Goal: Task Accomplishment & Management: Manage account settings

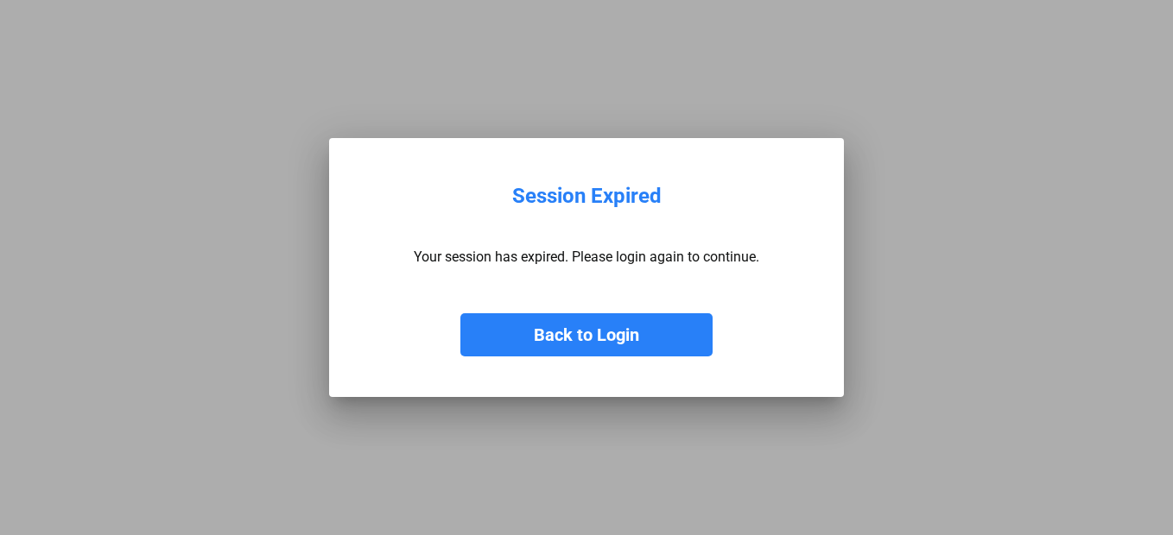
click at [630, 337] on button "Back to Login" at bounding box center [586, 335] width 252 height 43
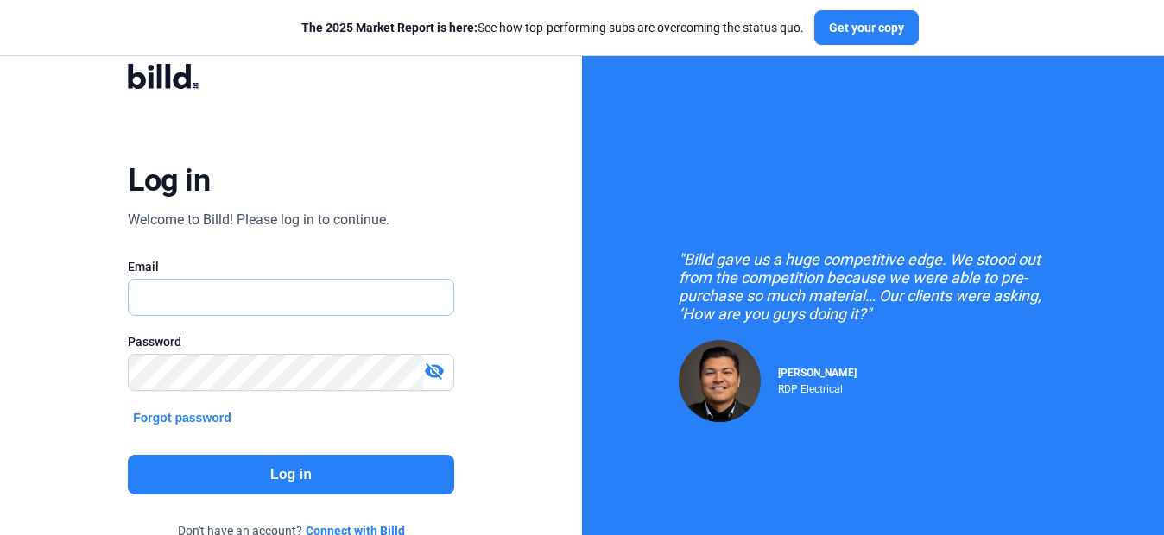
click at [263, 288] on input "text" at bounding box center [291, 297] width 324 height 35
type input "[EMAIL_ADDRESS][DOMAIN_NAME]"
click at [210, 307] on input "[EMAIL_ADDRESS][DOMAIN_NAME]" at bounding box center [291, 297] width 324 height 35
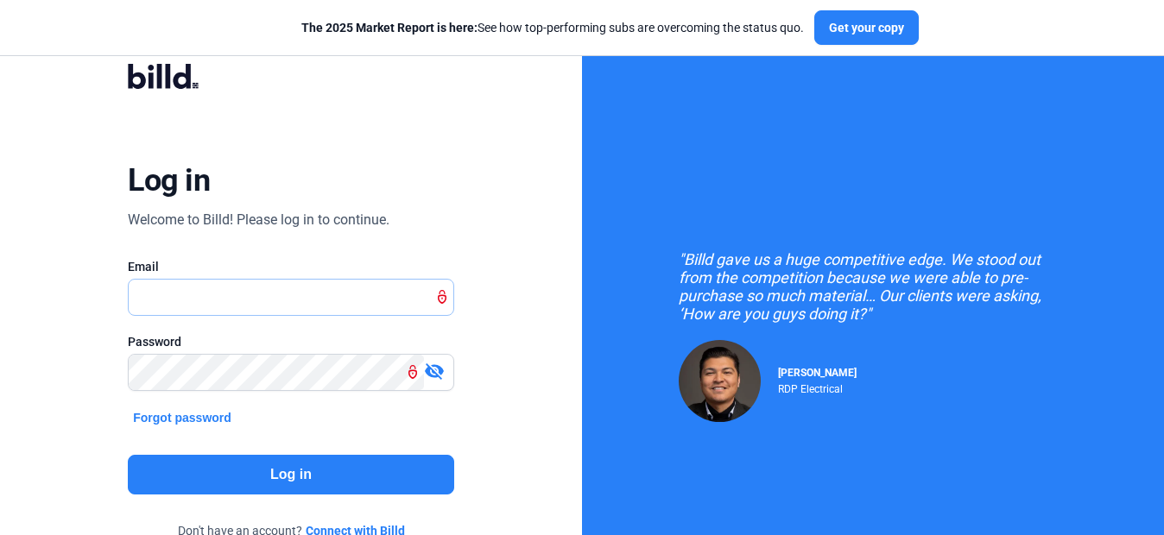
click at [210, 307] on input "text" at bounding box center [291, 297] width 324 height 35
drag, startPoint x: 339, startPoint y: 300, endPoint x: -3, endPoint y: 265, distance: 344.6
click at [0, 265] on html "We value your privacy We use cookies to enhance your browsing experience, serve…" at bounding box center [582, 267] width 1164 height 535
click at [211, 296] on input "[EMAIL_ADDRESS][DOMAIN_NAME]" at bounding box center [291, 297] width 324 height 35
drag, startPoint x: 219, startPoint y: 294, endPoint x: 22, endPoint y: 251, distance: 200.6
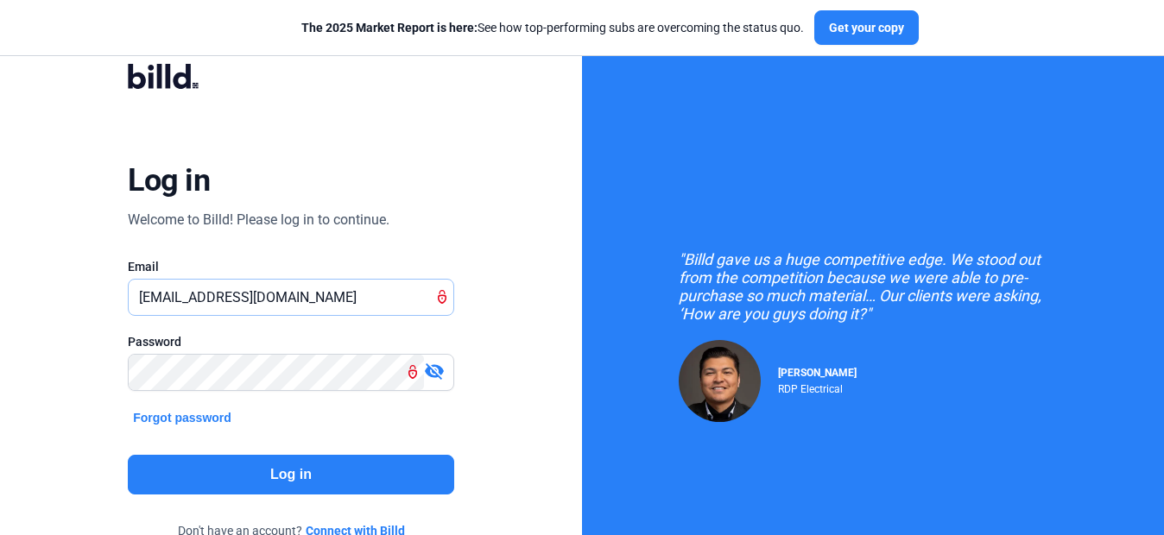
click at [22, 251] on div "Log in Welcome to Billd! Please log in to continue. Email [EMAIL_ADDRESS][DOMAI…" at bounding box center [291, 314] width 582 height 628
click at [281, 304] on input "[DOMAIN_NAME]" at bounding box center [291, 297] width 324 height 35
type input "[EMAIL_ADDRESS][DOMAIN_NAME]"
